Goal: Information Seeking & Learning: Learn about a topic

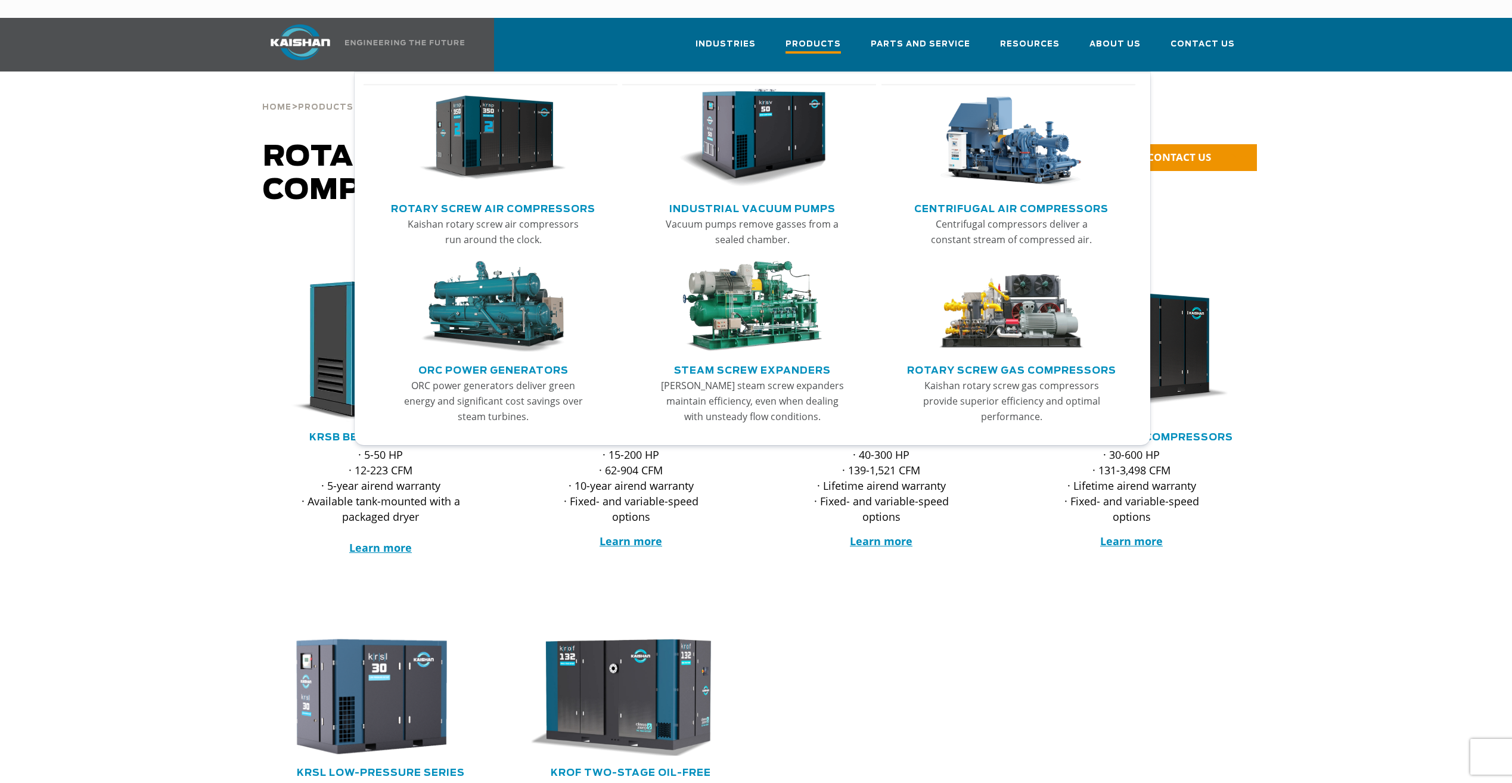
click at [838, 38] on span "Products" at bounding box center [812, 46] width 55 height 16
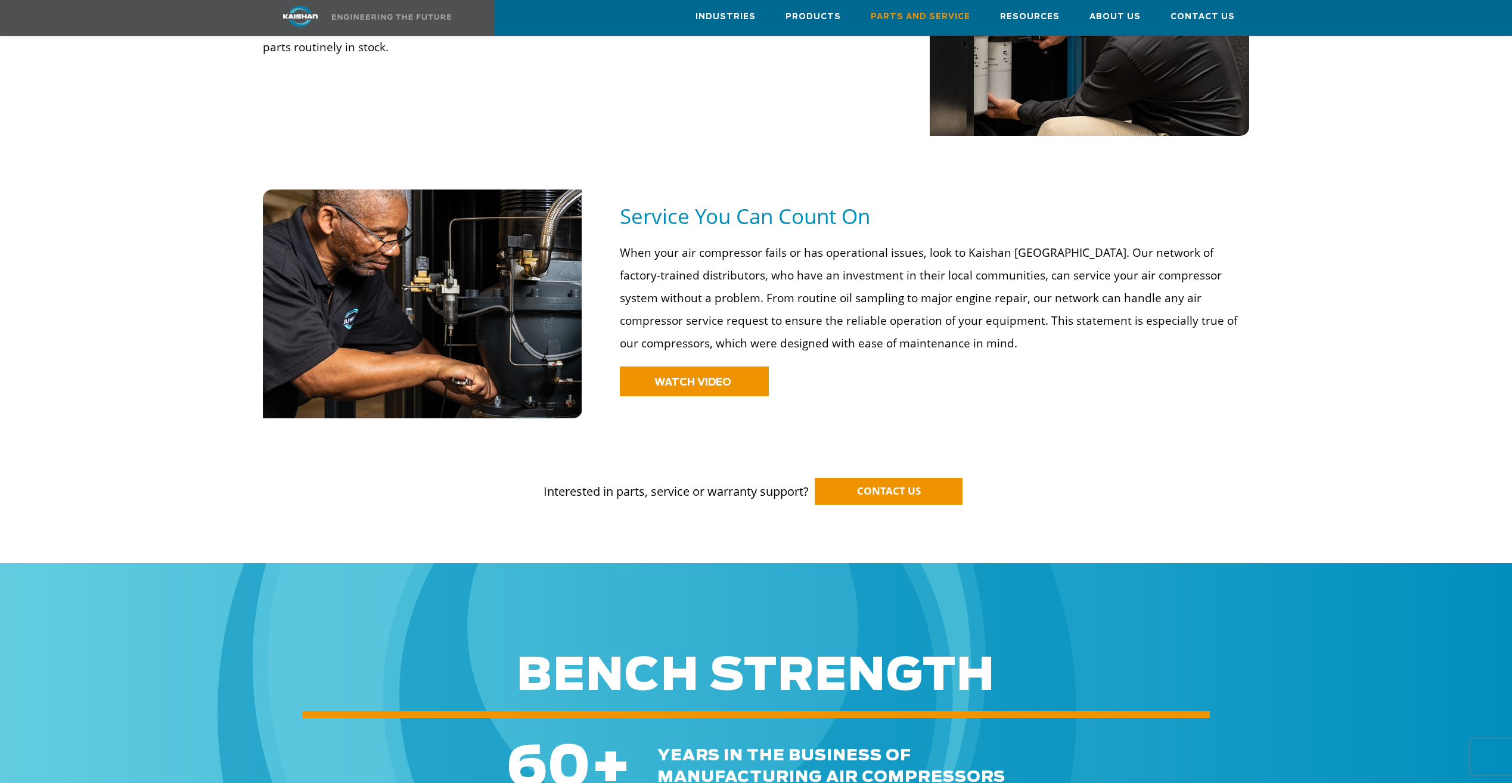
scroll to position [477, 0]
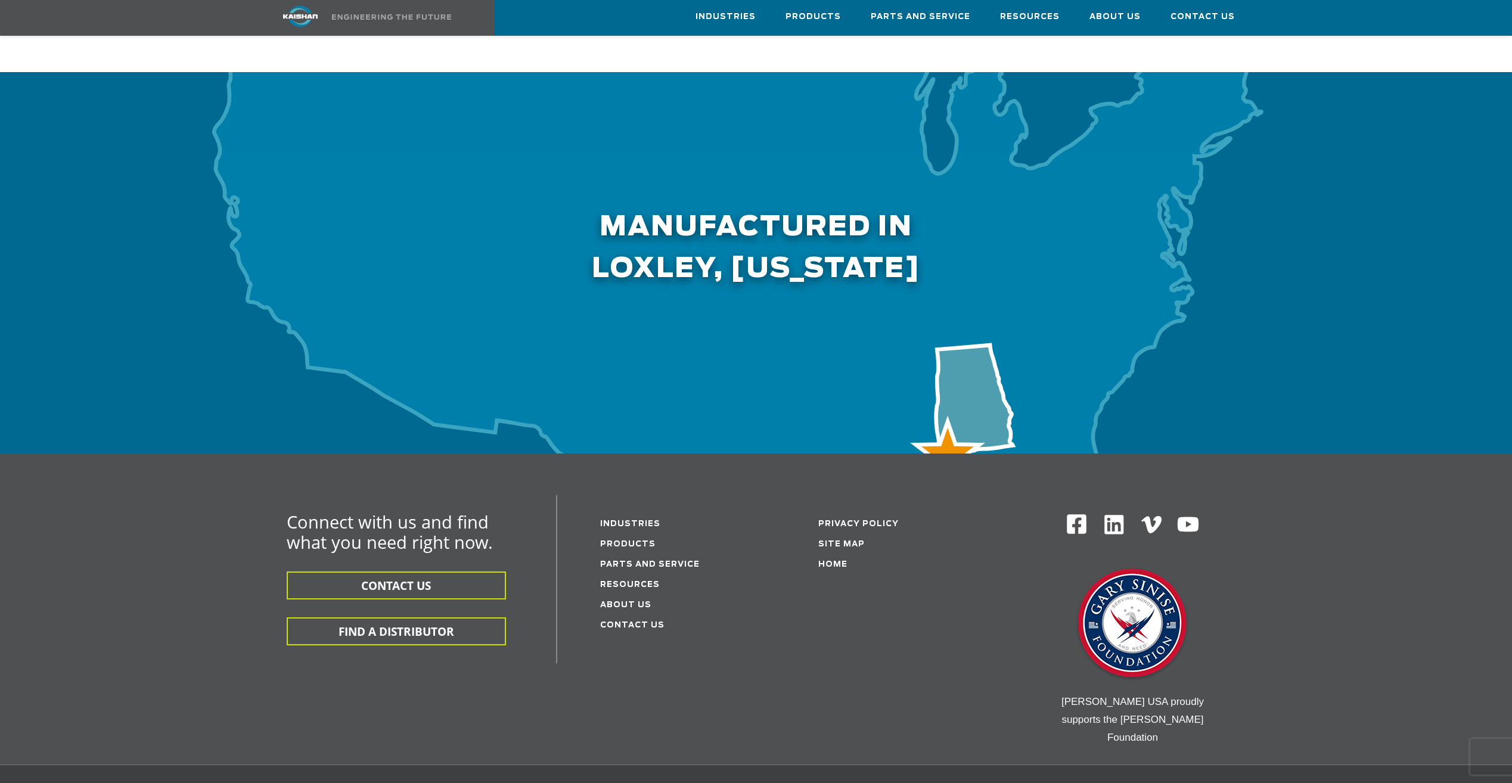
scroll to position [3635, 0]
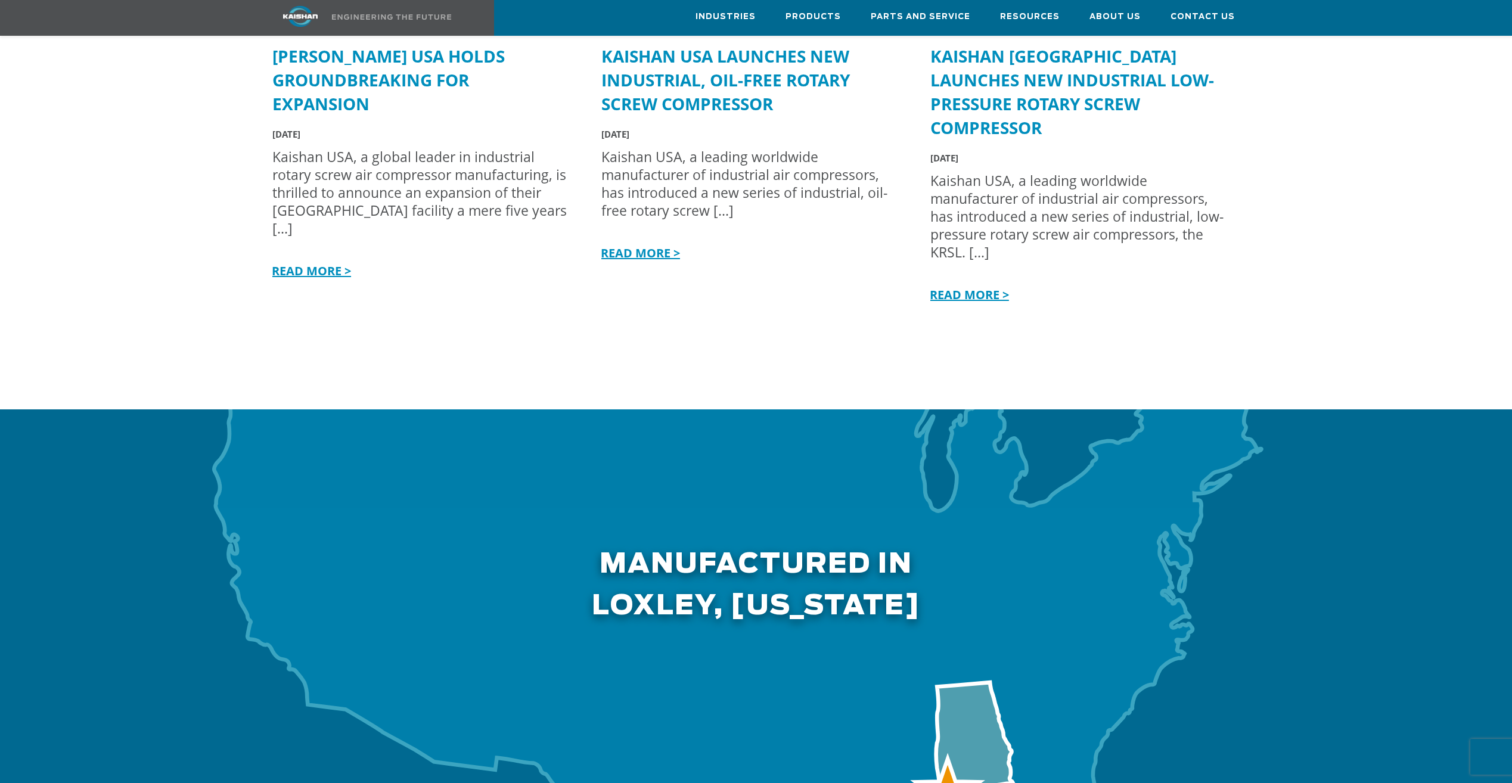
scroll to position [3277, 0]
